Goal: Transaction & Acquisition: Purchase product/service

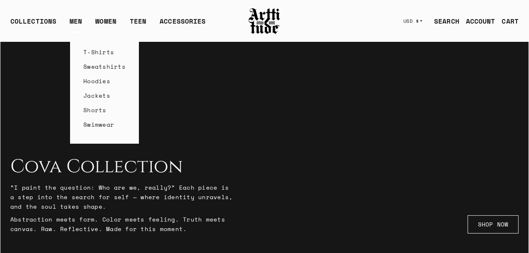
click at [80, 22] on link "MEN" at bounding box center [76, 24] width 12 height 17
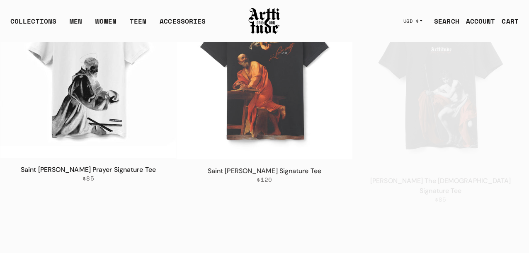
scroll to position [3354, 0]
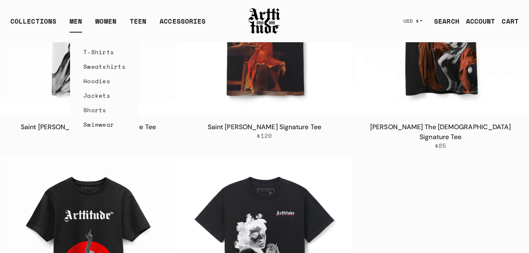
click at [106, 103] on link "Jackets" at bounding box center [104, 95] width 42 height 15
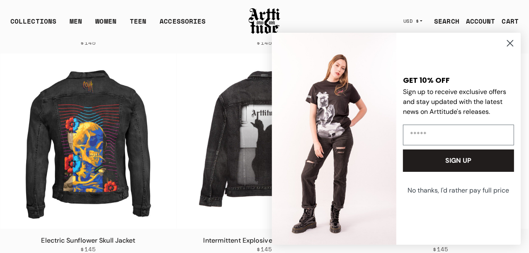
scroll to position [264, 0]
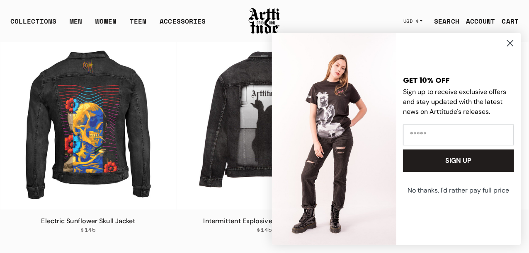
click at [509, 41] on circle "Close dialog" at bounding box center [510, 43] width 14 height 14
